Goal: Navigation & Orientation: Find specific page/section

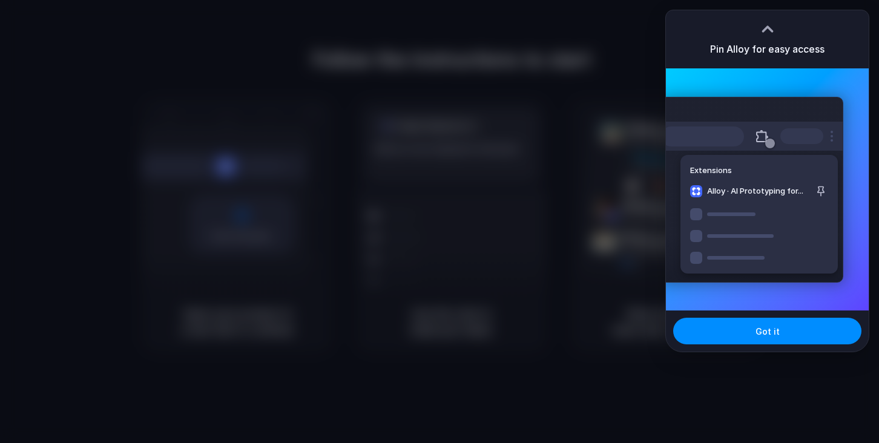
click at [648, 88] on div at bounding box center [439, 221] width 879 height 443
click at [725, 338] on button "Got it" at bounding box center [767, 331] width 188 height 27
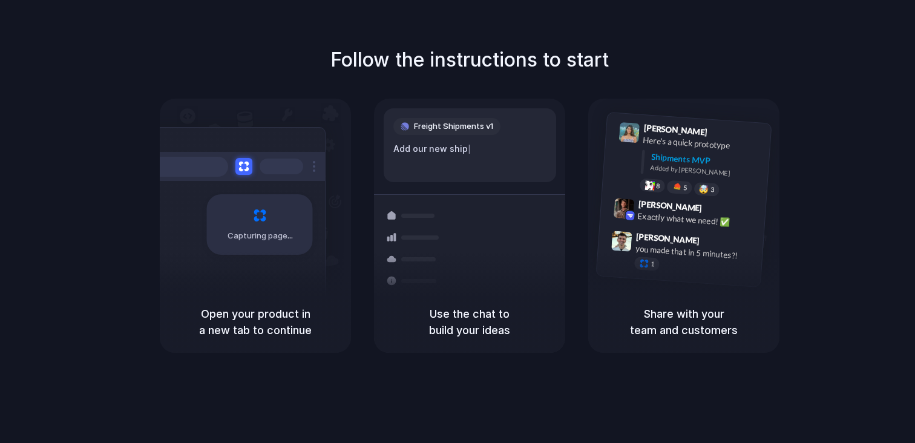
click at [481, 84] on div "Follow the instructions to start Capturing page Open your product in a new tab …" at bounding box center [469, 199] width 915 height 308
click at [427, 199] on div "Shipments" at bounding box center [405, 279] width 88 height 169
click at [288, 287] on div "Capturing page" at bounding box center [234, 220] width 183 height 186
